Goal: Information Seeking & Learning: Learn about a topic

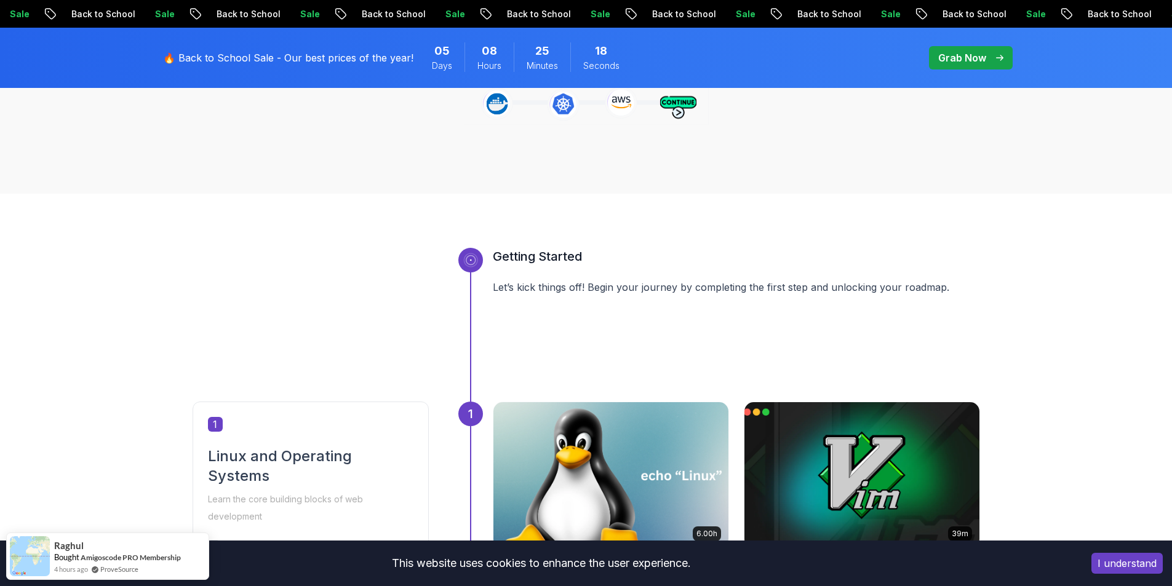
scroll to position [369, 0]
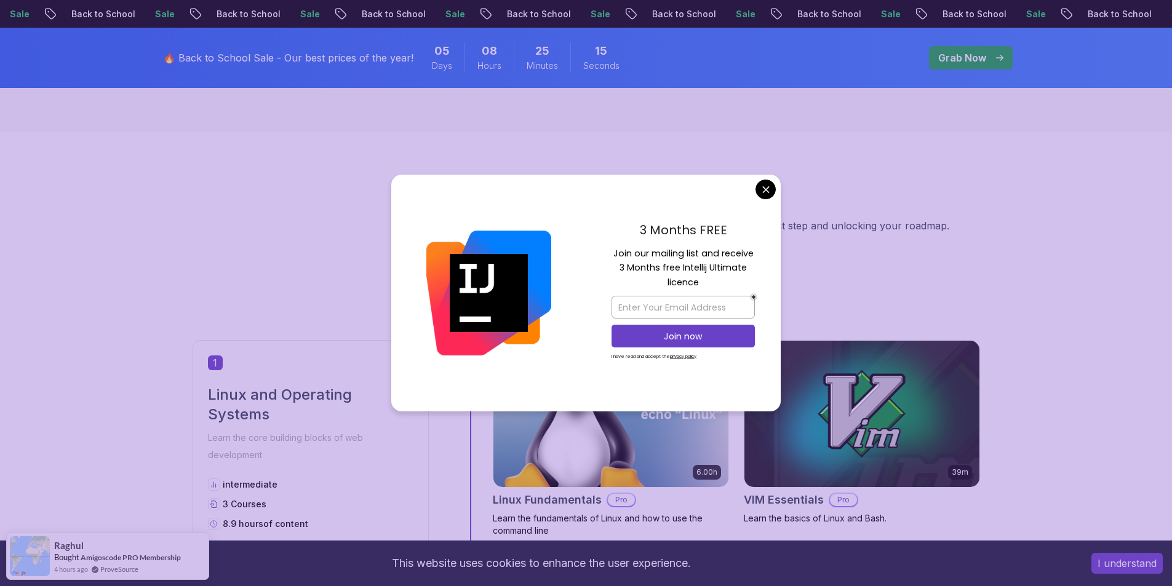
click at [246, 251] on div "Getting Started Let’s kick things off! Begin your journey by completing the fir…" at bounding box center [586, 263] width 787 height 154
drag, startPoint x: 771, startPoint y: 191, endPoint x: 765, endPoint y: 195, distance: 6.7
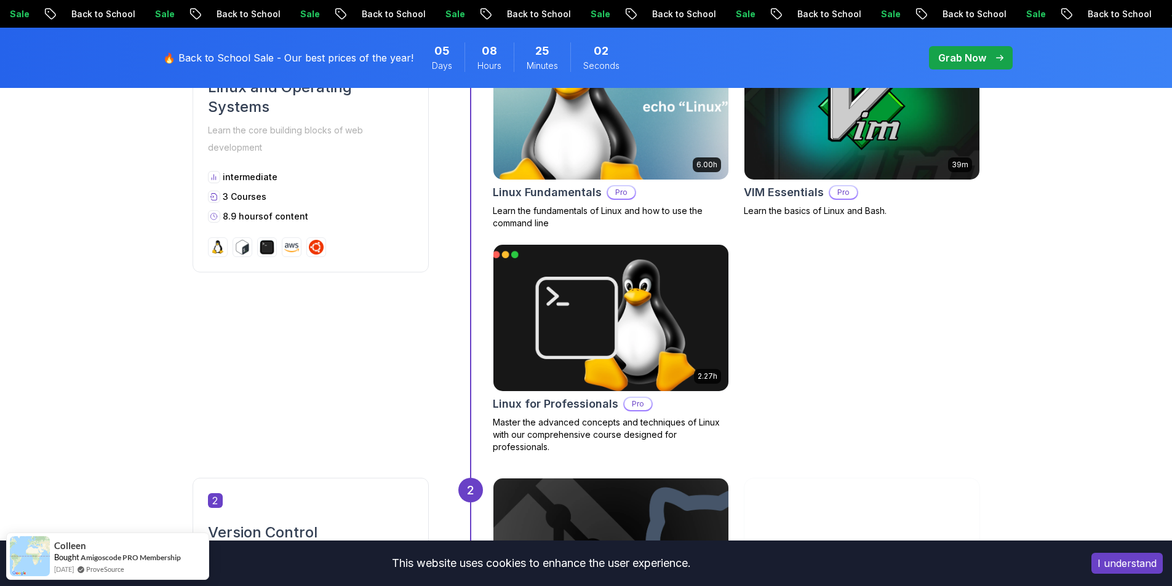
scroll to position [738, 0]
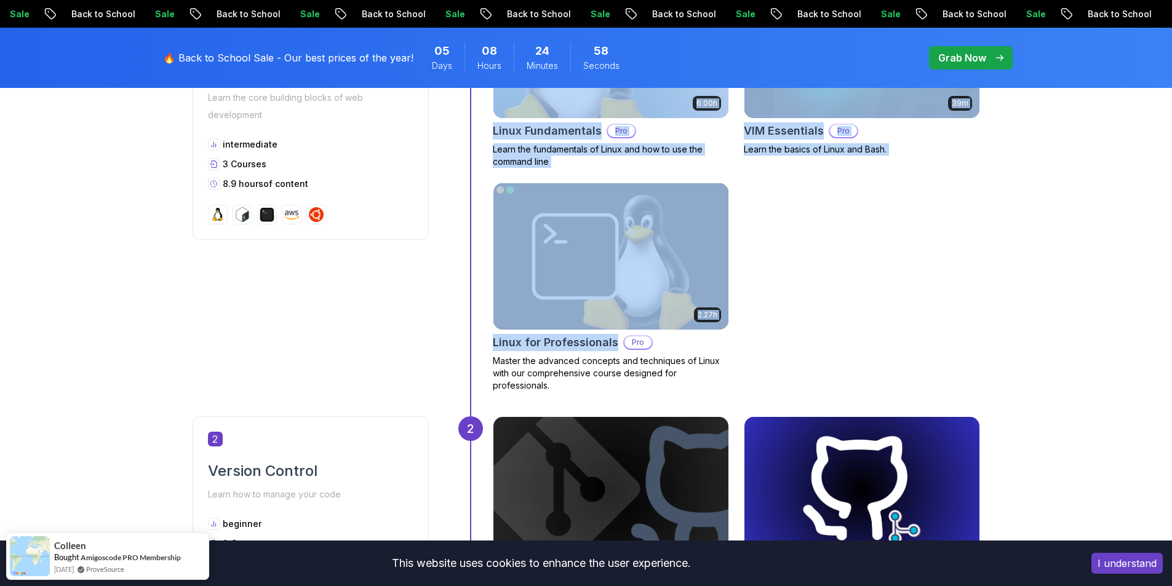
drag, startPoint x: 480, startPoint y: 342, endPoint x: 615, endPoint y: 342, distance: 134.7
click at [615, 342] on div "1 6.00h Linux Fundamentals Pro Learn the fundamentals of Linux and how to use t…" at bounding box center [719, 193] width 522 height 445
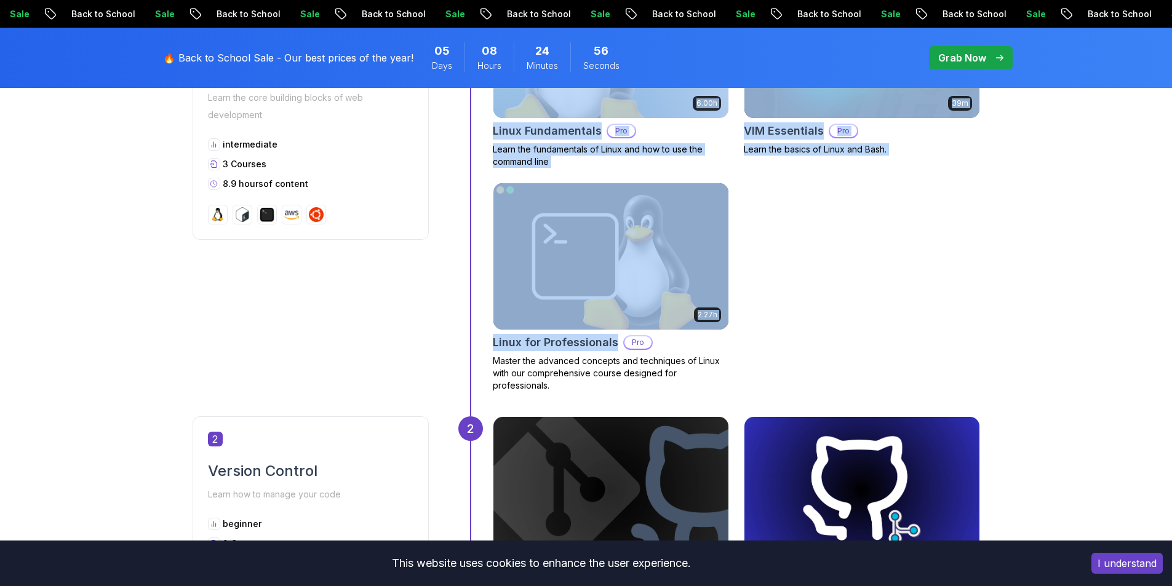
copy div "6.00h Linux Fundamentals Pro Learn the fundamentals of Linux and how to use the…"
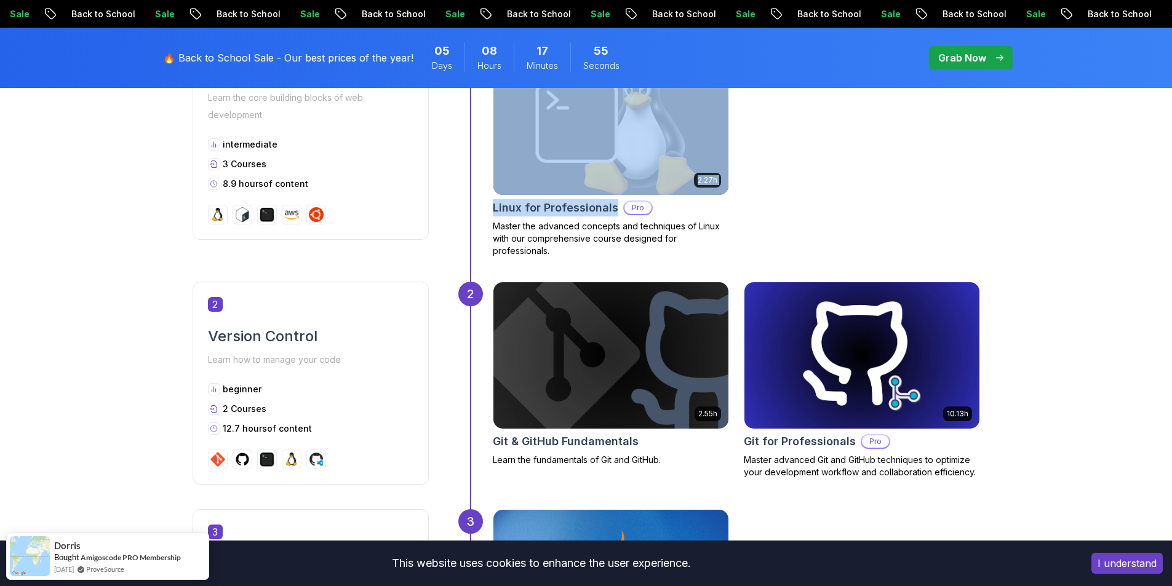
scroll to position [923, 0]
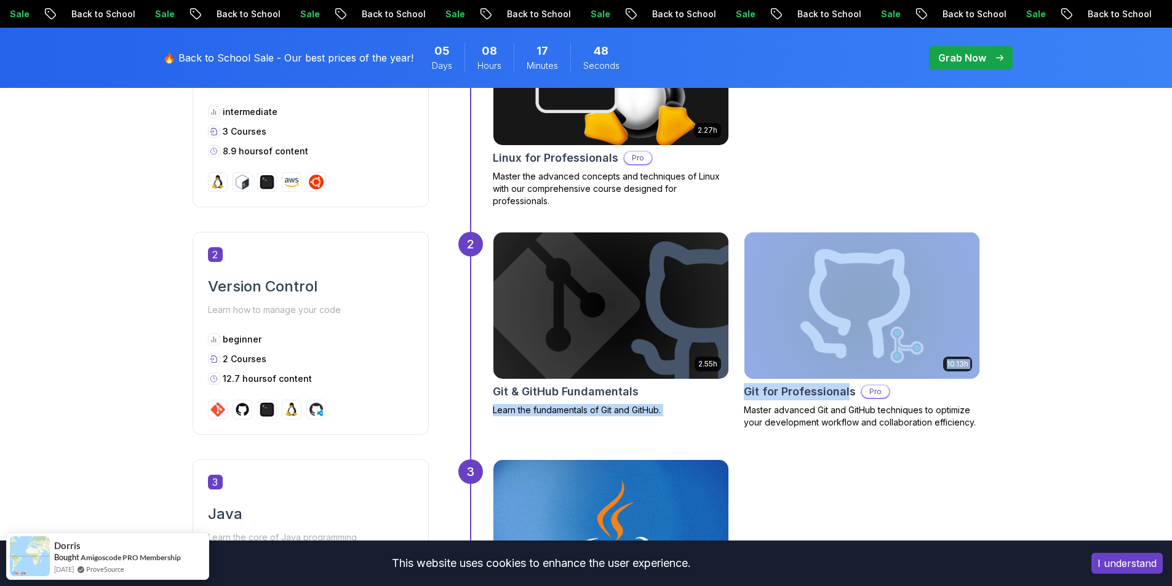
drag, startPoint x: 732, startPoint y: 396, endPoint x: 848, endPoint y: 392, distance: 116.3
click at [848, 392] on div "2.55h Git & GitHub Fundamentals Learn the fundamentals of Git and GitHub. 10.13…" at bounding box center [736, 333] width 487 height 203
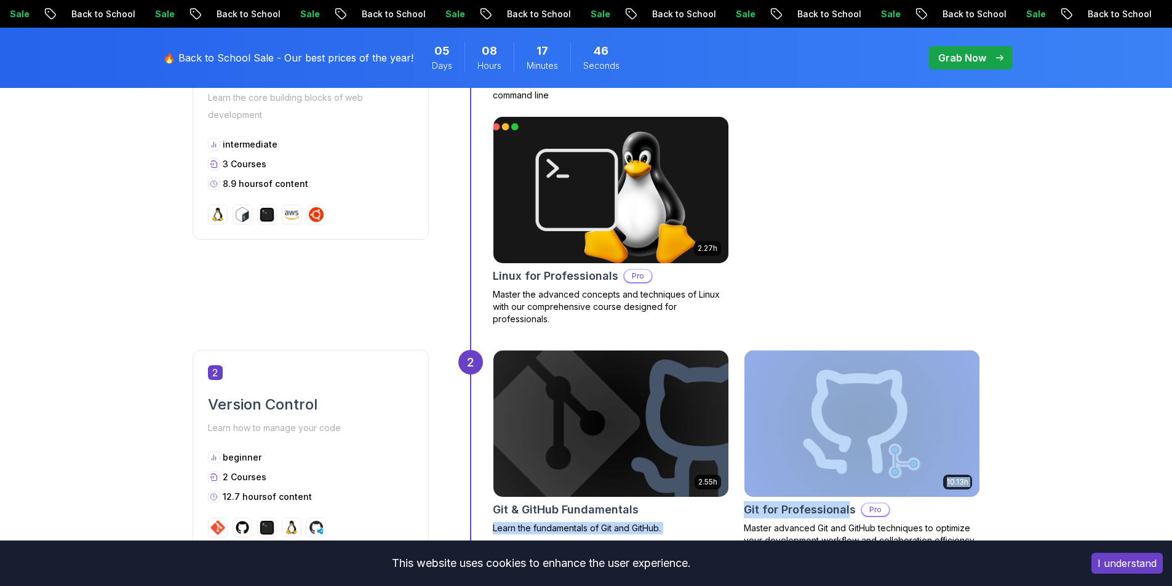
scroll to position [800, 0]
